Goal: Transaction & Acquisition: Purchase product/service

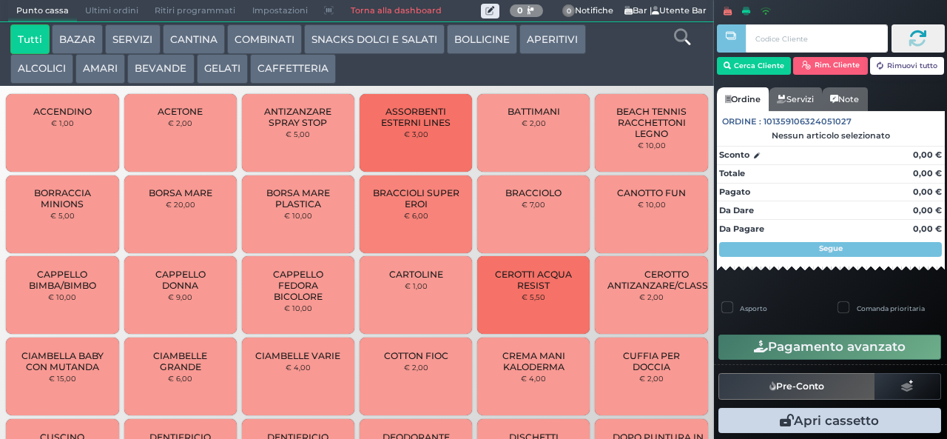
click at [35, 74] on button "ALCOLICI" at bounding box center [41, 69] width 63 height 30
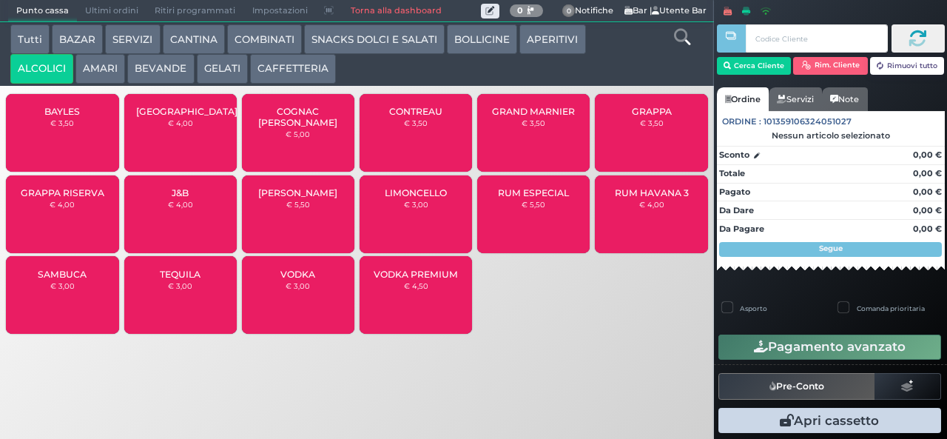
click at [546, 45] on button "APERITIVI" at bounding box center [553, 39] width 66 height 30
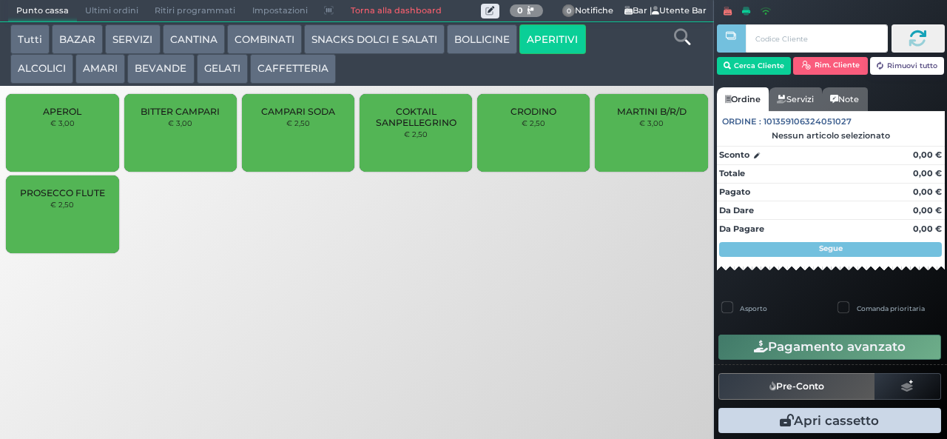
click at [520, 24] on button "APERITIVI" at bounding box center [553, 39] width 66 height 30
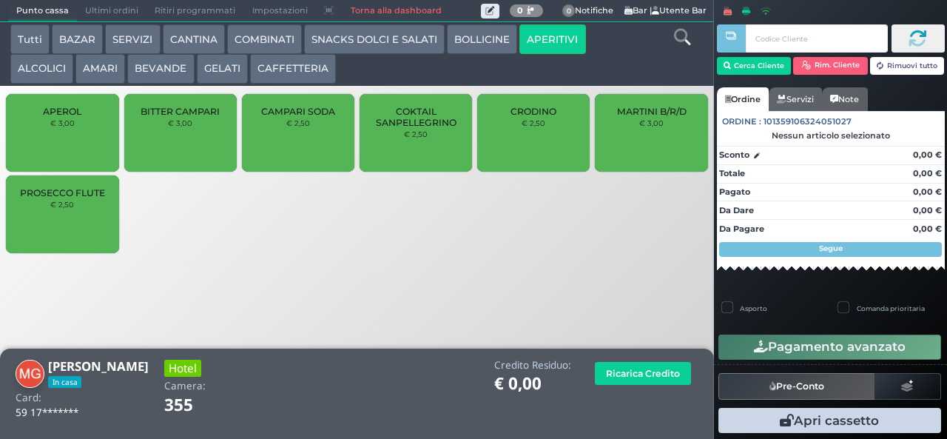
click at [263, 48] on button "COMBINATI" at bounding box center [264, 39] width 75 height 30
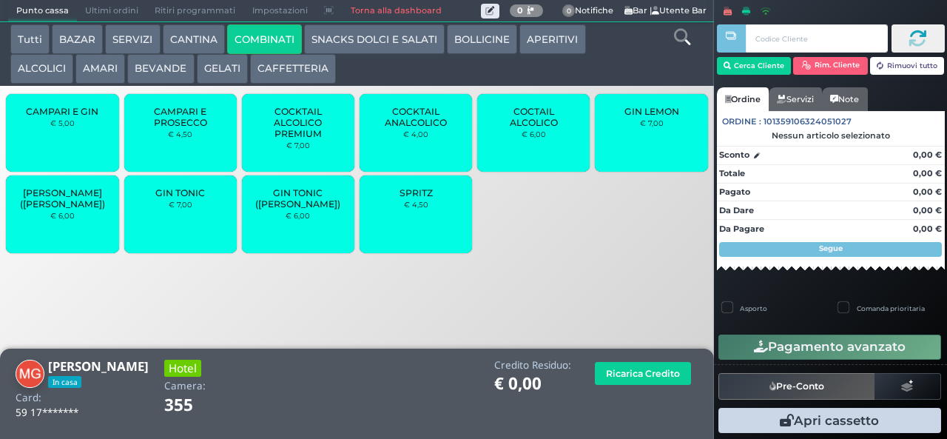
click at [405, 234] on div "SPRITZ € 4,50" at bounding box center [416, 214] width 113 height 78
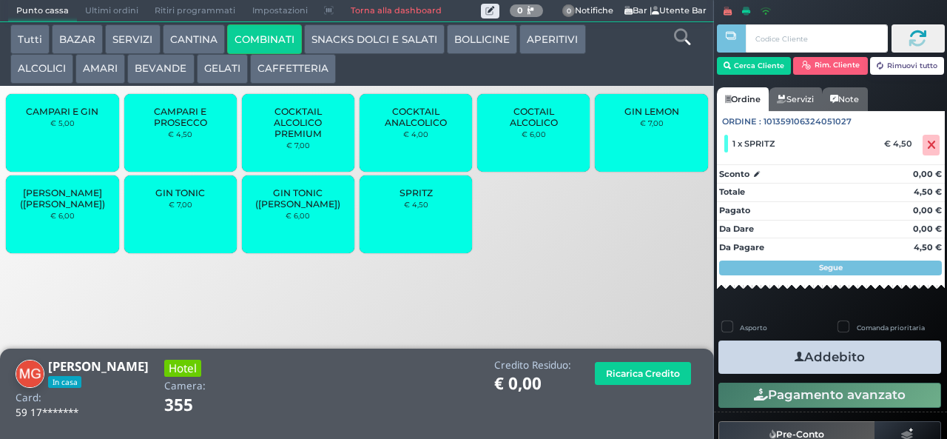
click at [770, 352] on button "Addebito" at bounding box center [830, 357] width 223 height 33
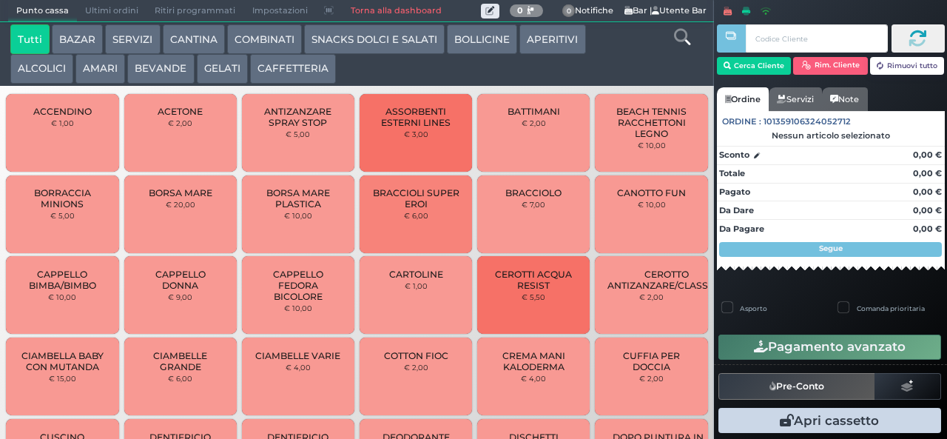
click at [680, 46] on link at bounding box center [682, 34] width 16 height 21
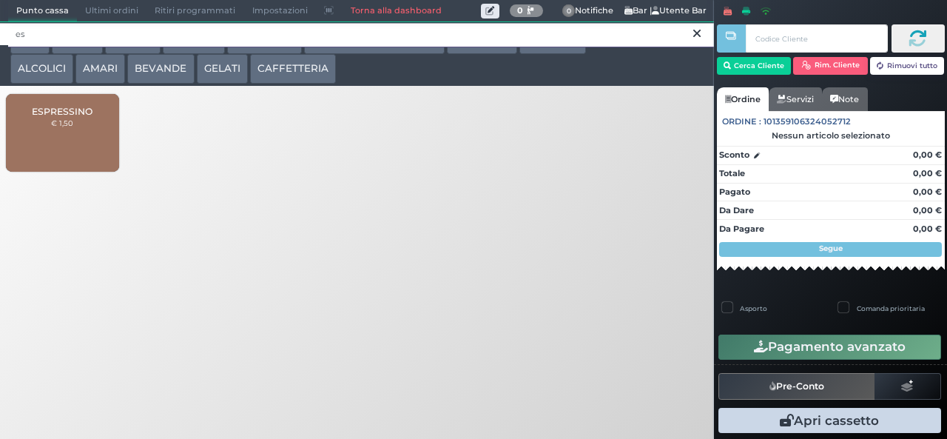
type input "e"
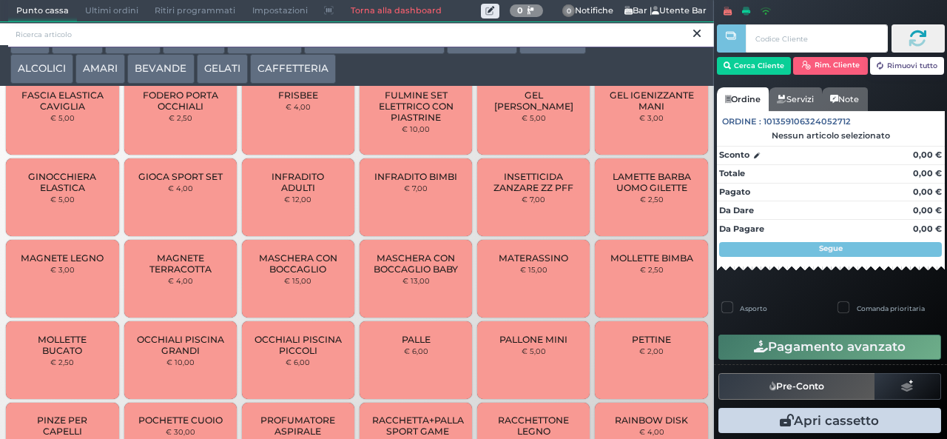
scroll to position [612, 0]
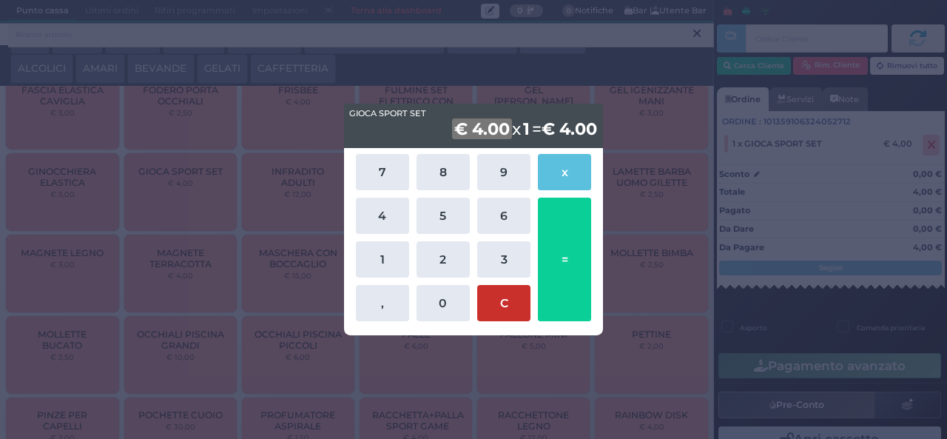
click at [499, 309] on button "C" at bounding box center [503, 303] width 53 height 36
click at [31, 76] on div "GIOCA SPORT SET GIOCA SPORT SET € 4.00 x 1 = € 4,00 7 8 9 x 4 5 6 1 2 3 , 0 C =" at bounding box center [473, 219] width 947 height 439
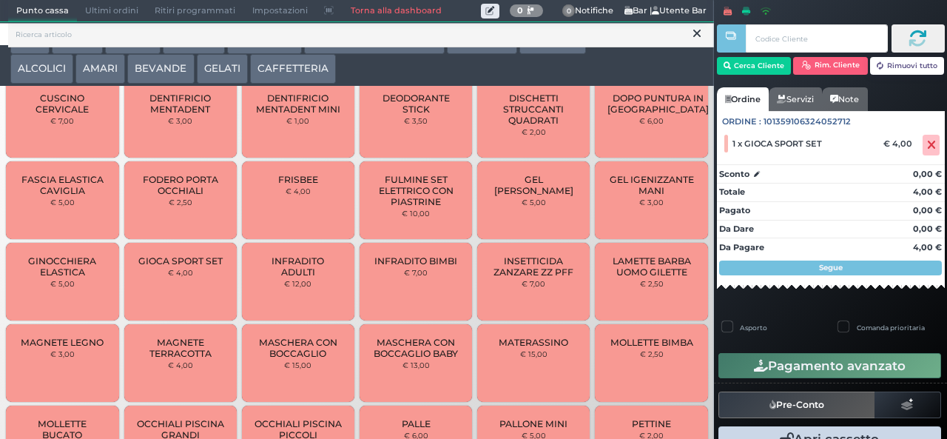
scroll to position [507, 0]
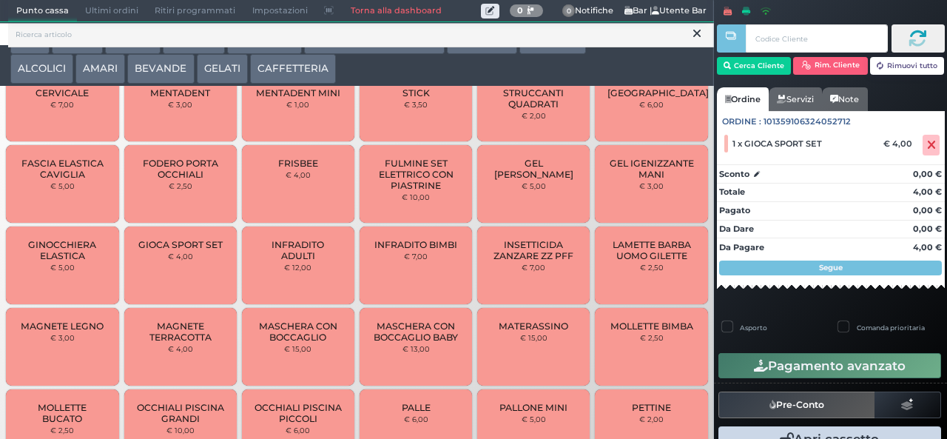
click at [538, 261] on span "INSETTICIDA ZANZARE ZZ PFF" at bounding box center [534, 250] width 88 height 22
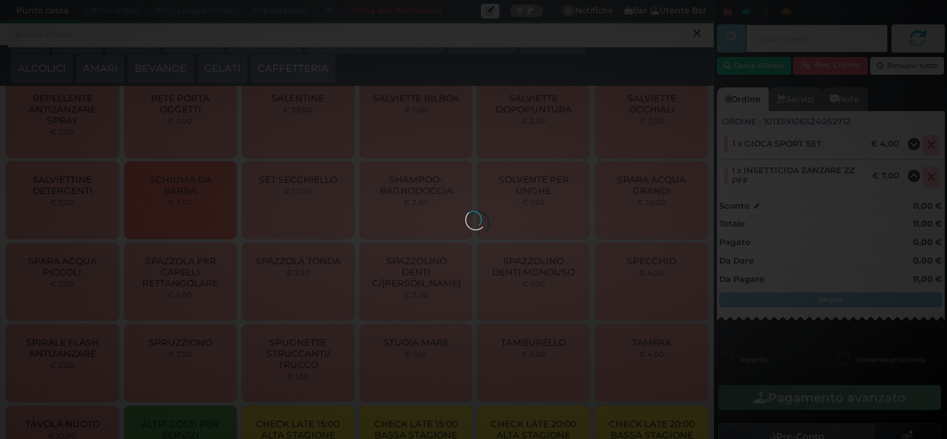
scroll to position [2153, 0]
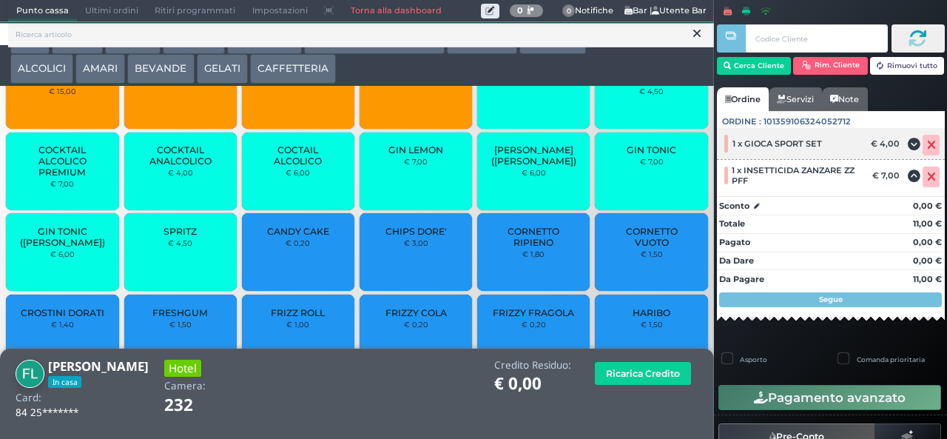
click at [928, 145] on icon at bounding box center [932, 145] width 9 height 1
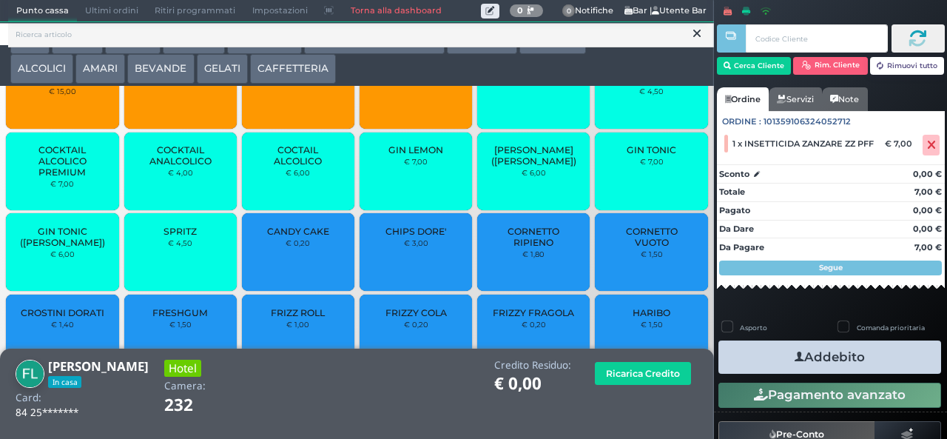
click at [819, 358] on button "Addebito" at bounding box center [830, 357] width 223 height 33
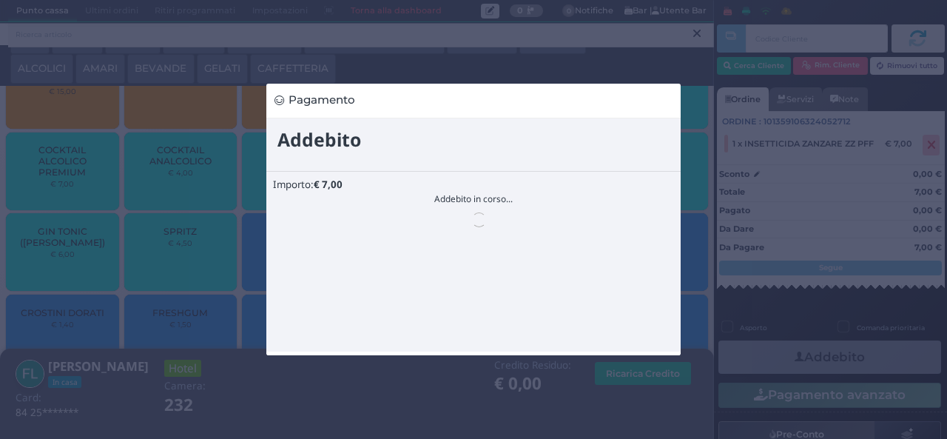
scroll to position [0, 0]
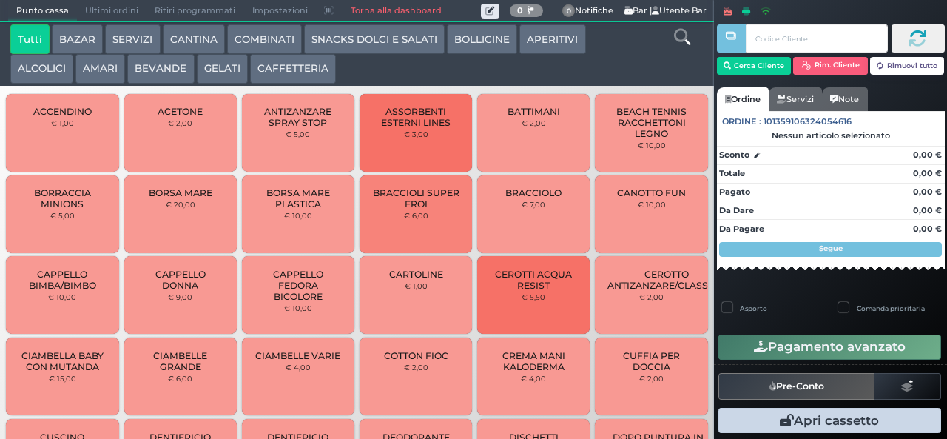
click at [192, 291] on span "CAPPELLO DONNA" at bounding box center [180, 280] width 88 height 22
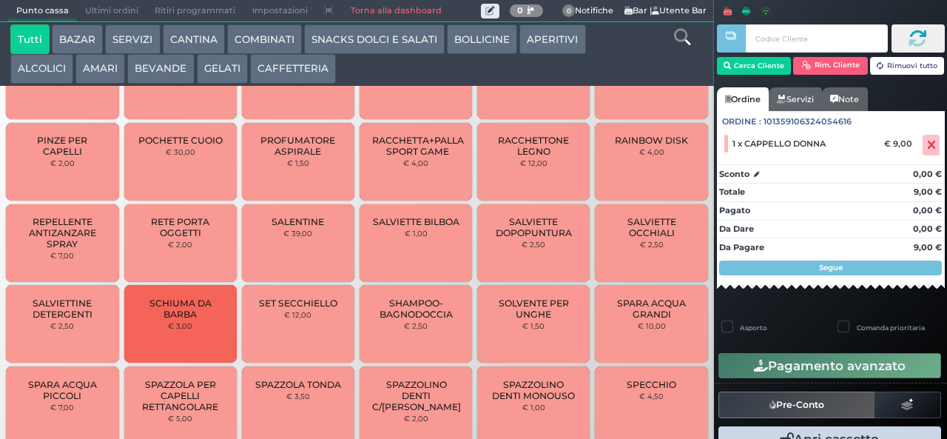
scroll to position [1013, 0]
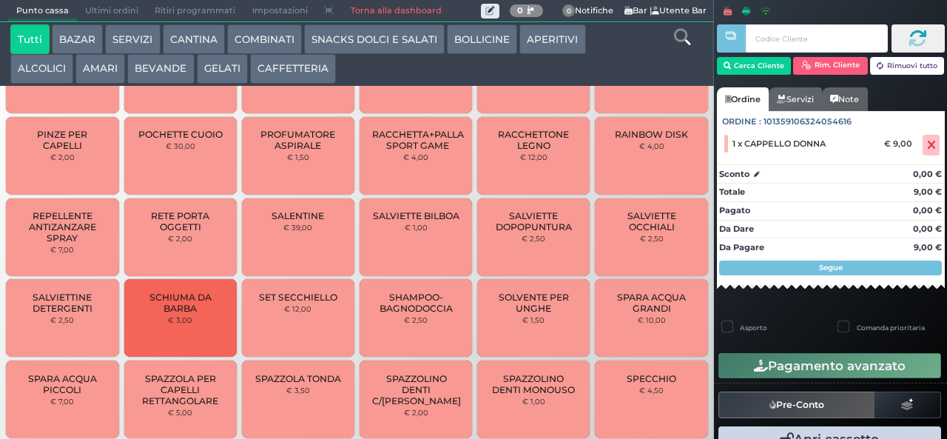
click at [53, 314] on span "SALVIETTINE DETERGENTI" at bounding box center [63, 303] width 88 height 22
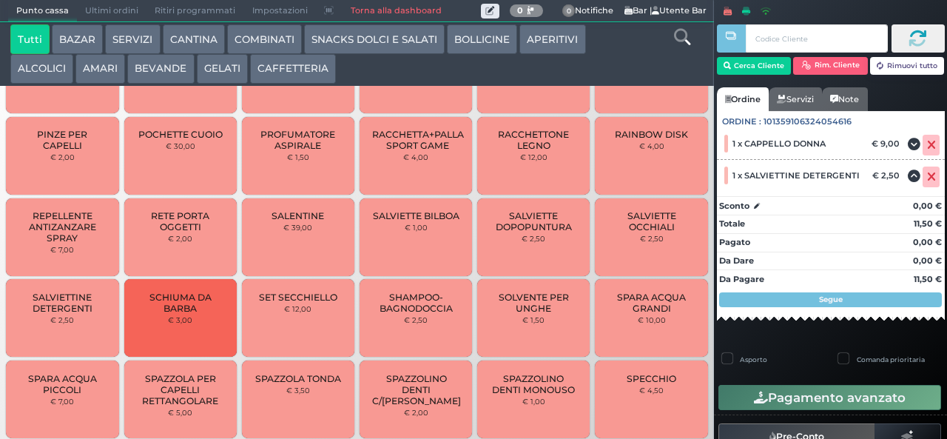
click at [306, 246] on div "SALENTINE € 39,00" at bounding box center [298, 237] width 113 height 78
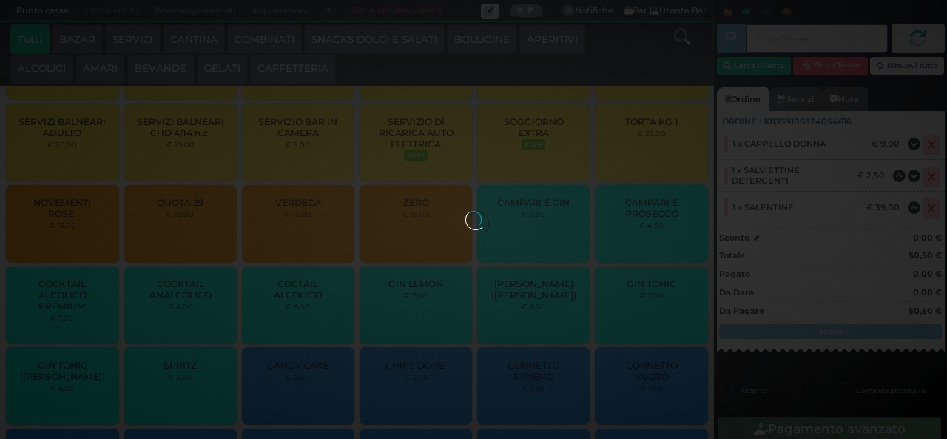
scroll to position [2658, 0]
